Goal: Subscribe to service/newsletter

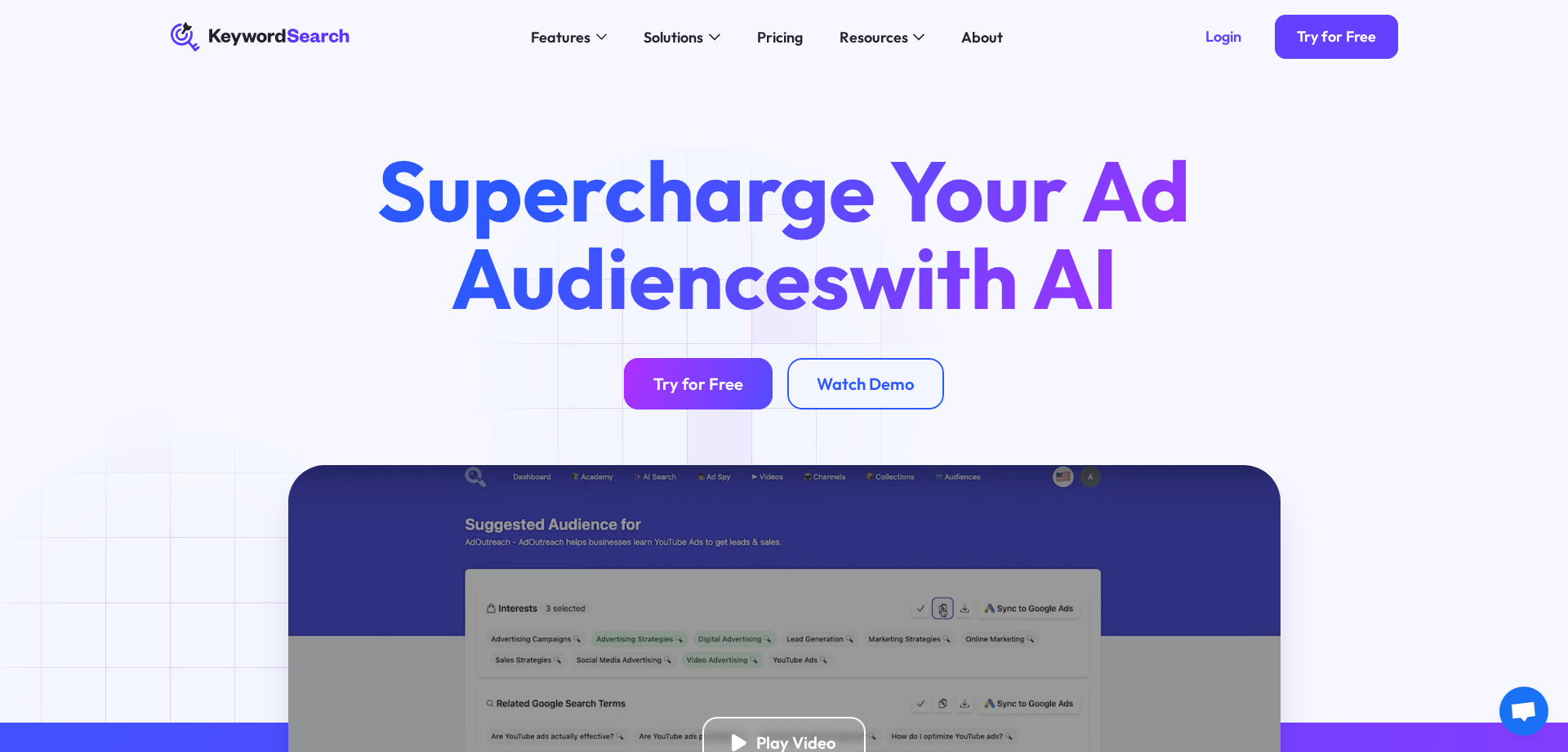
click at [702, 368] on link "Try for Free" at bounding box center [698, 384] width 149 height 52
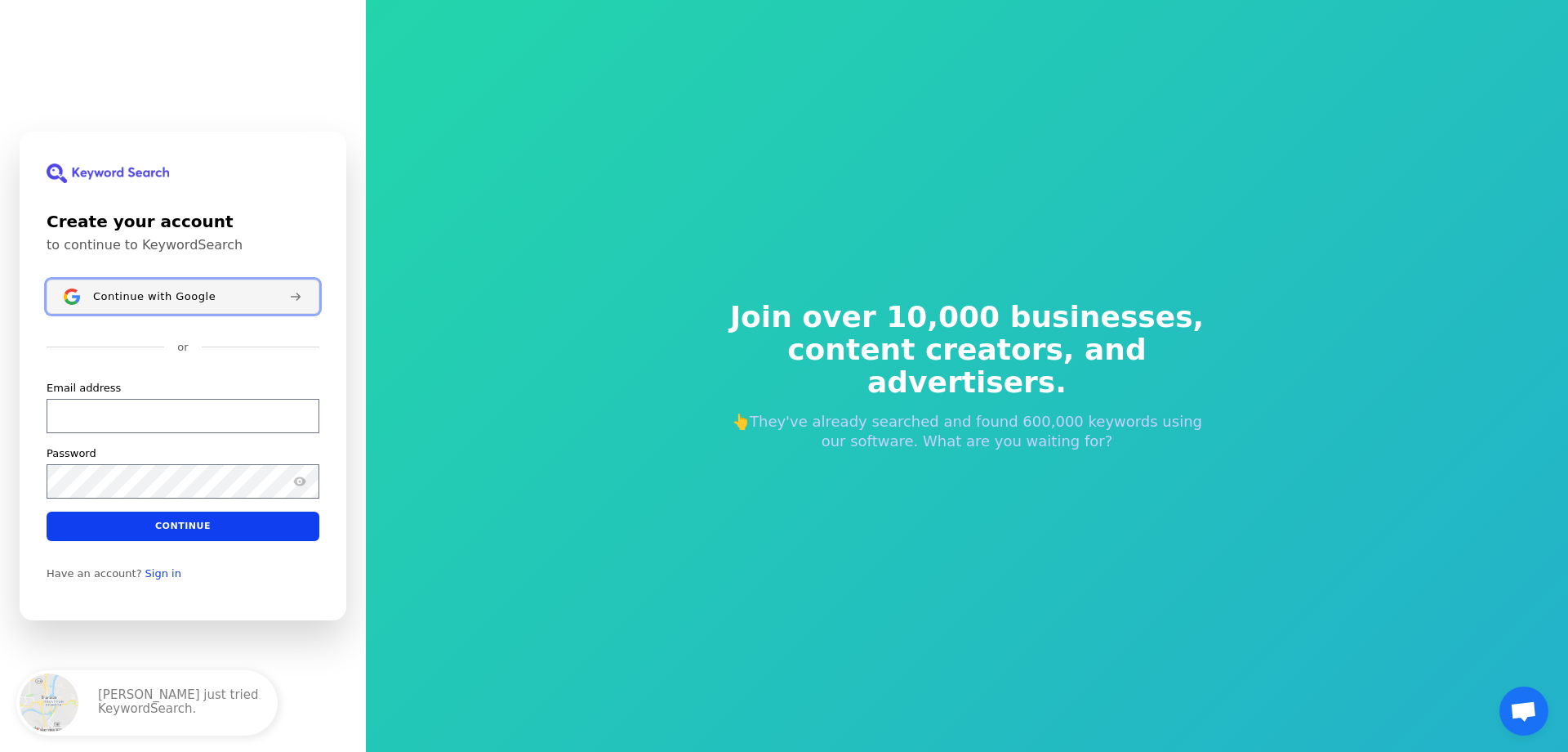
click at [181, 287] on button "Continue with Google" at bounding box center [183, 296] width 273 height 35
